Goal: Information Seeking & Learning: Find specific page/section

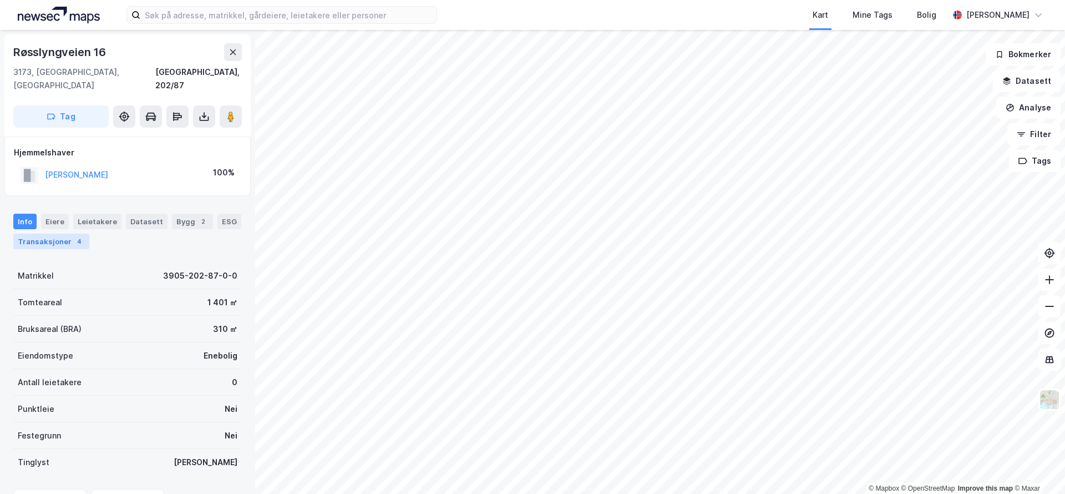
click at [64, 233] on div "Transaksjoner 4" at bounding box center [51, 241] width 76 height 16
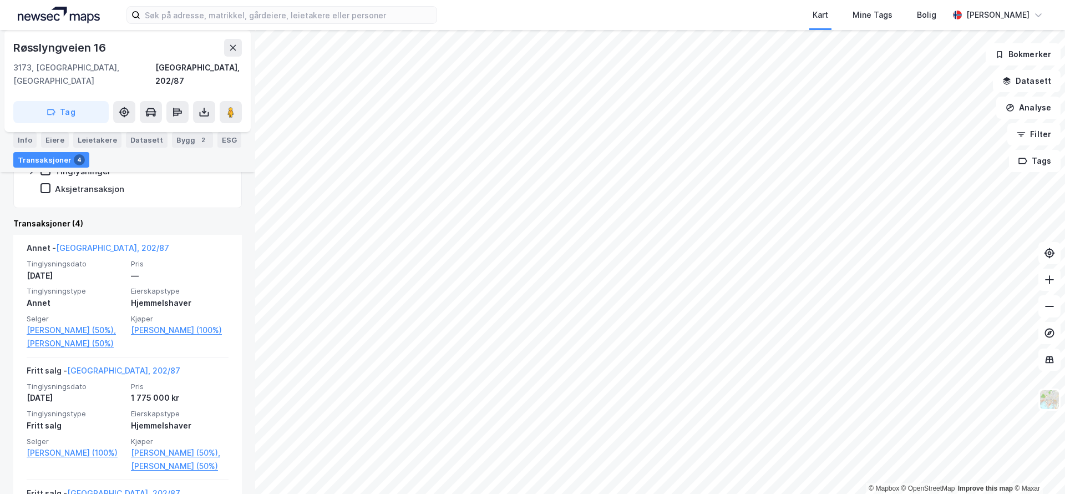
scroll to position [224, 0]
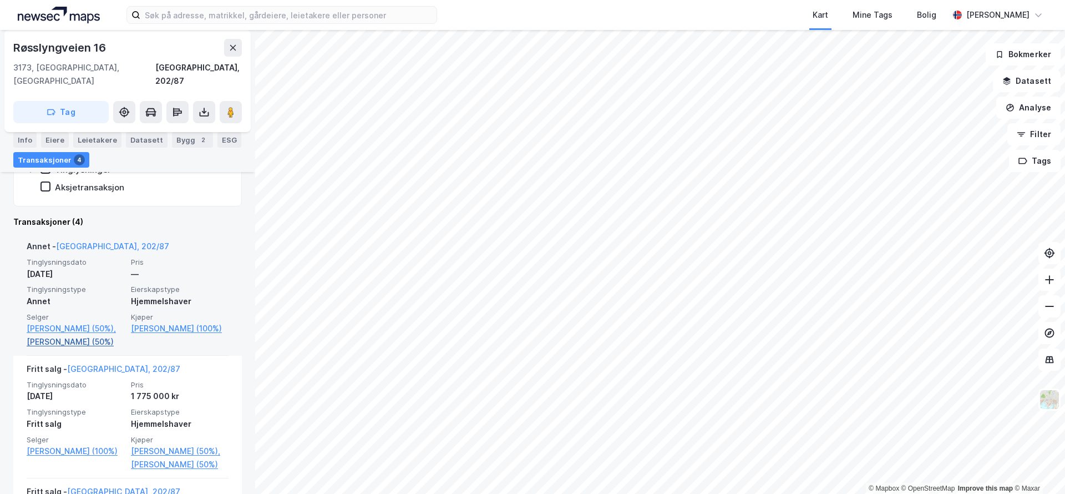
click at [78, 335] on link "[PERSON_NAME] (50%)" at bounding box center [76, 341] width 98 height 13
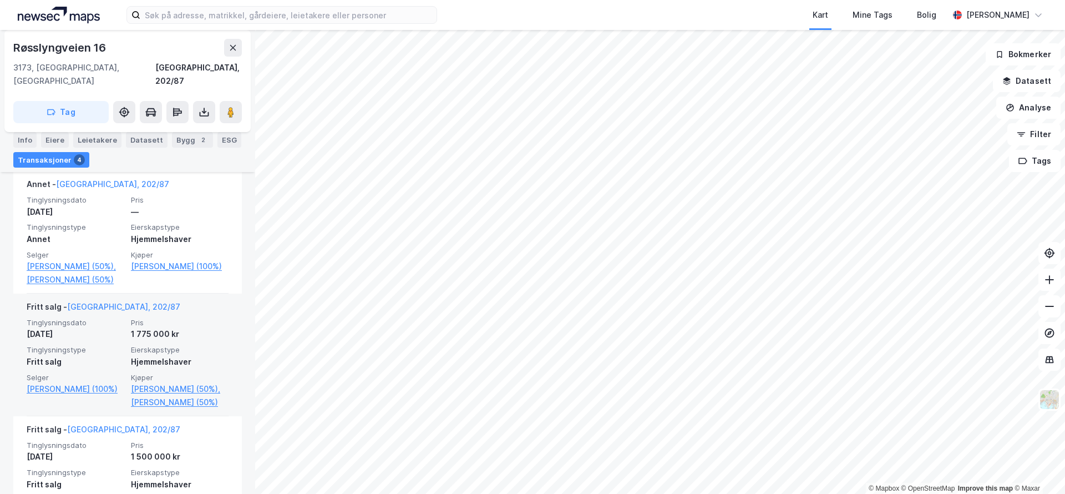
scroll to position [229, 0]
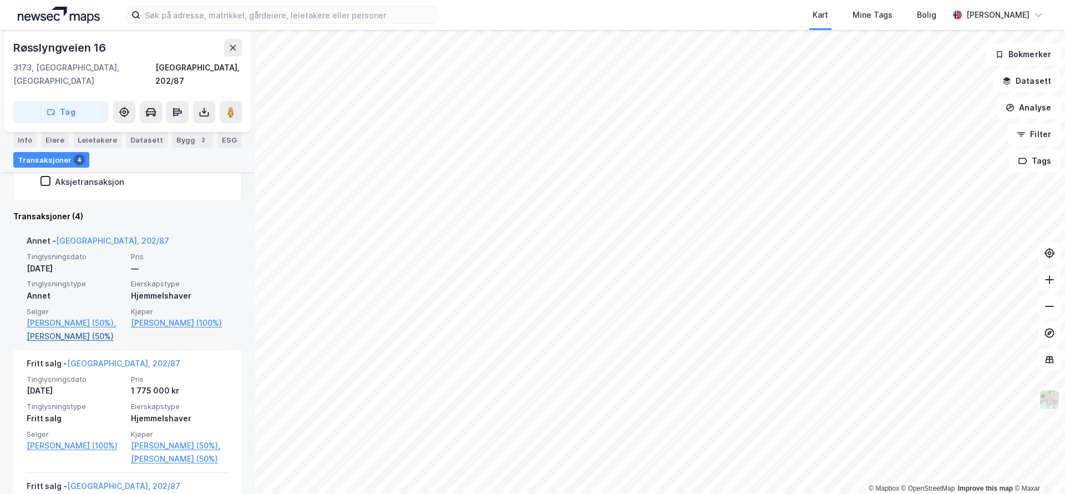
click at [82, 329] on link "[PERSON_NAME] (50%)" at bounding box center [76, 335] width 98 height 13
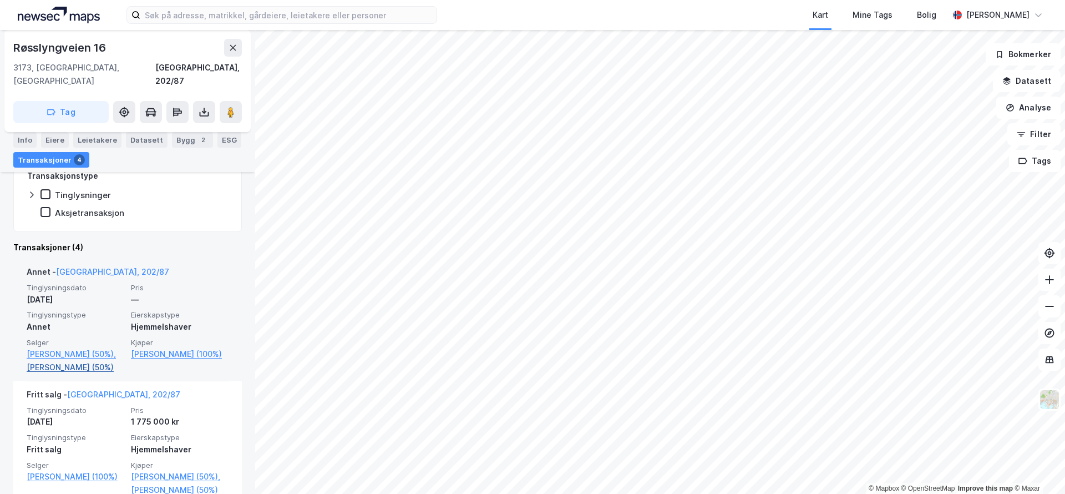
scroll to position [201, 0]
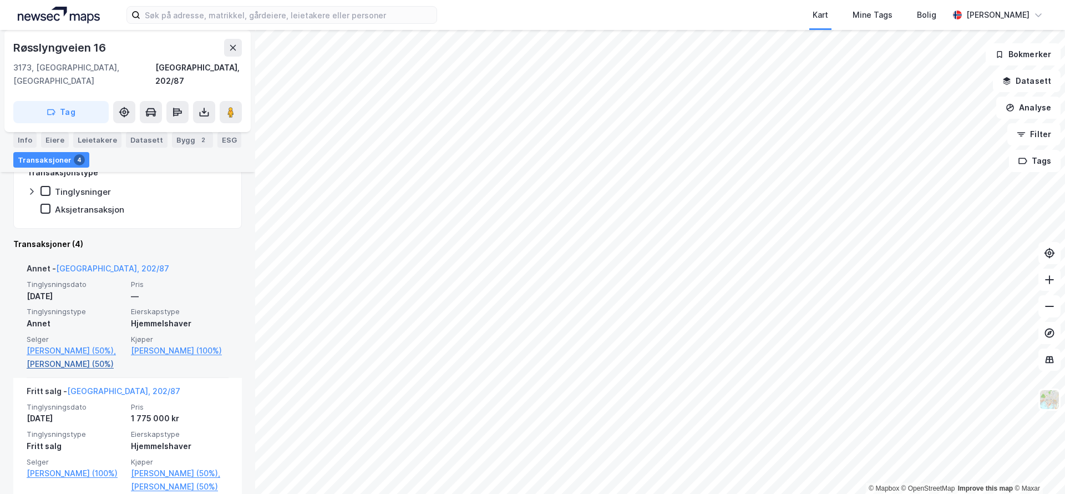
click at [75, 357] on link "[PERSON_NAME] (50%)" at bounding box center [76, 363] width 98 height 13
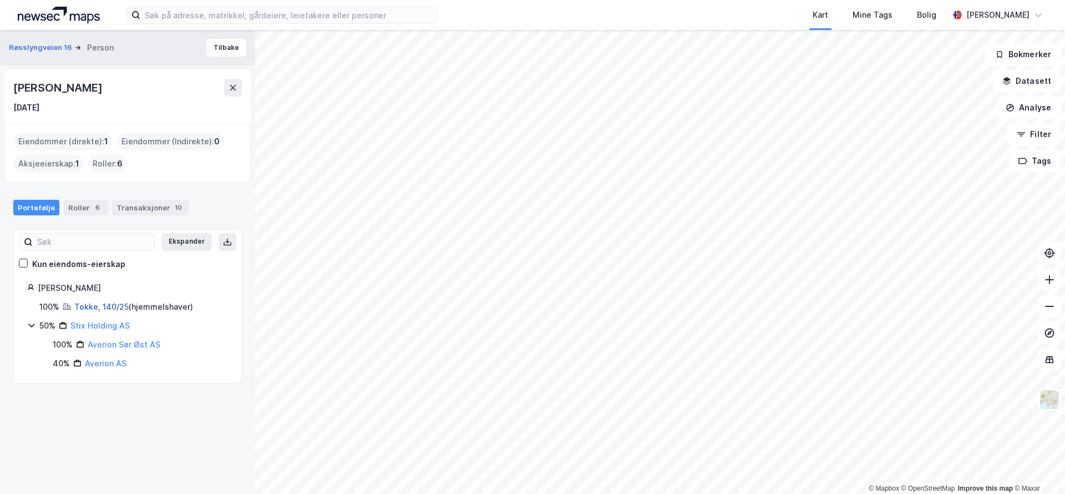
click at [101, 307] on link "Tokke, 140/25" at bounding box center [101, 306] width 54 height 9
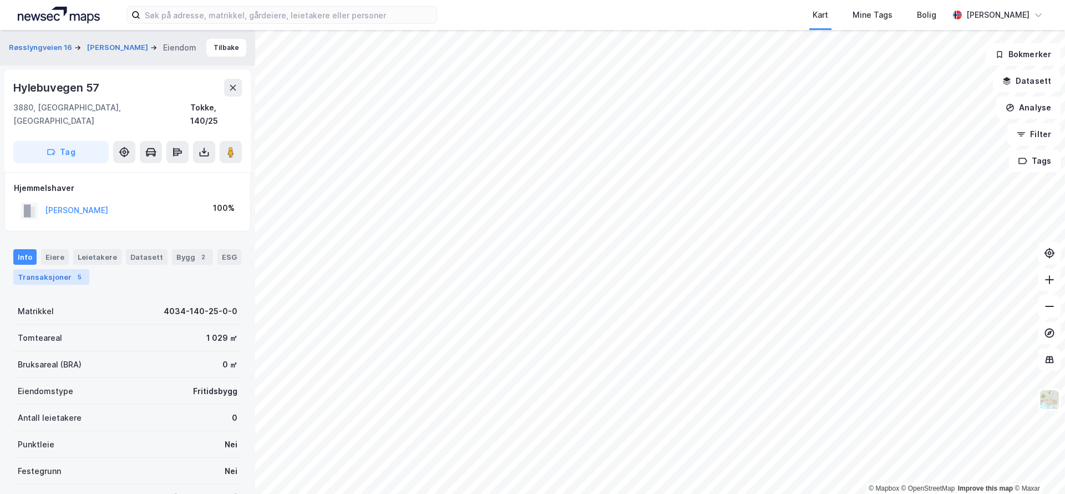
click at [77, 271] on div "5" at bounding box center [79, 276] width 11 height 11
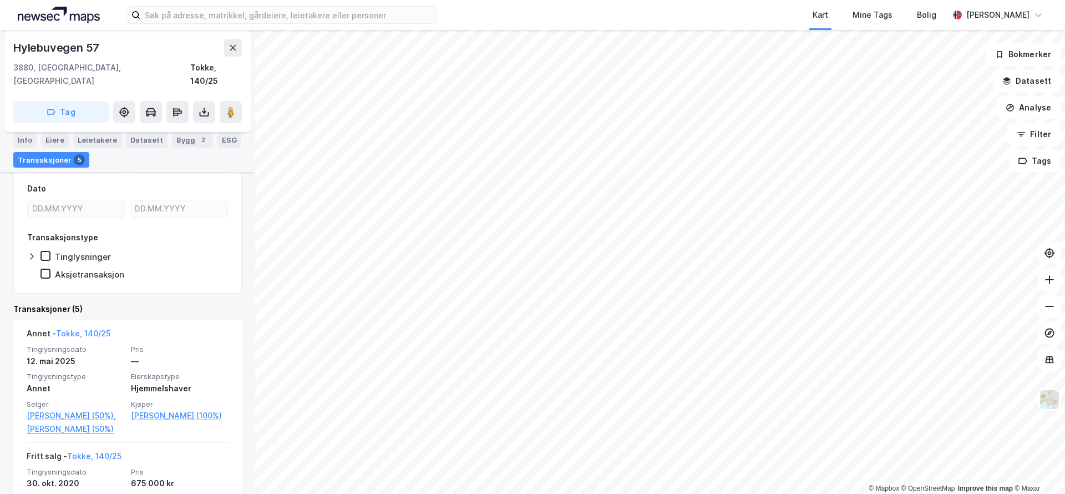
scroll to position [229, 0]
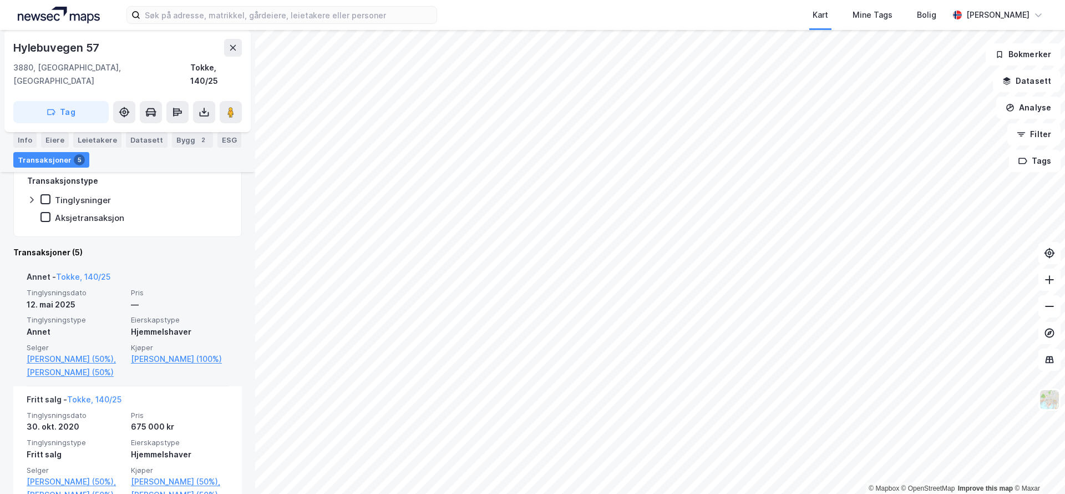
click at [160, 270] on div "Annet - Tokke, 140/25" at bounding box center [128, 279] width 202 height 18
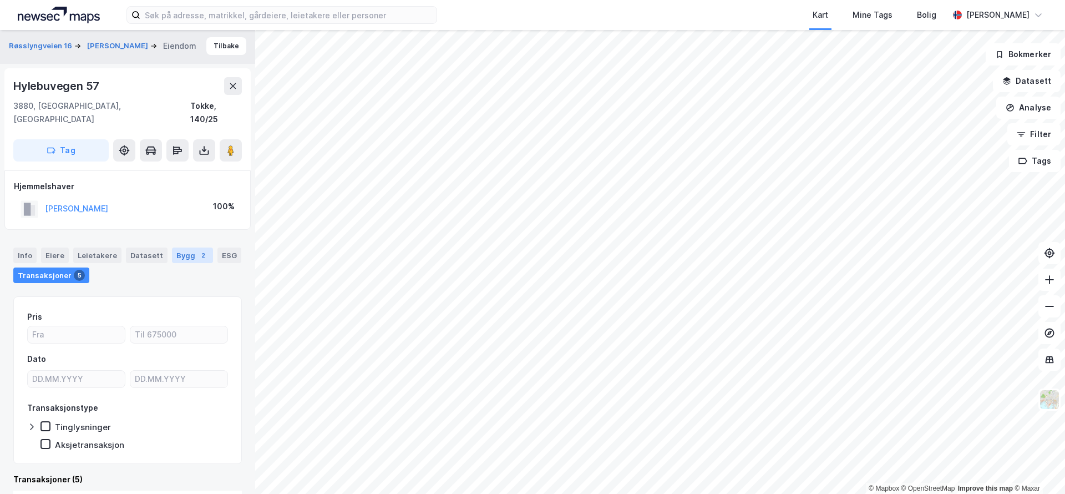
scroll to position [2, 0]
